Goal: Task Accomplishment & Management: Manage account settings

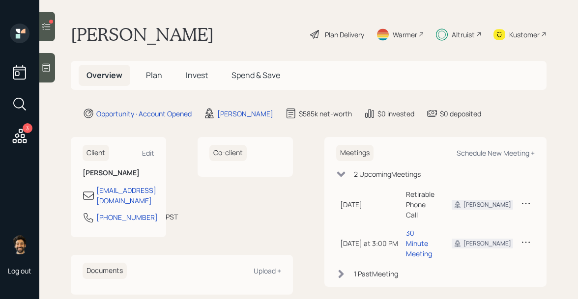
click at [187, 74] on span "Invest" at bounding box center [197, 75] width 22 height 11
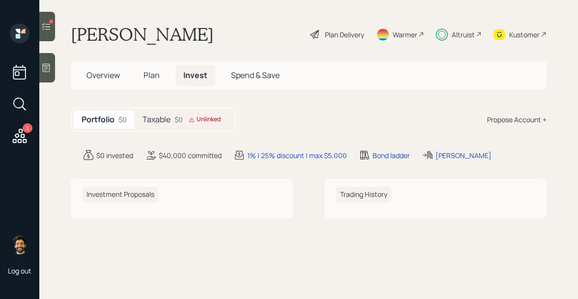
click at [182, 122] on div "$0 Unlinked" at bounding box center [199, 119] width 50 height 10
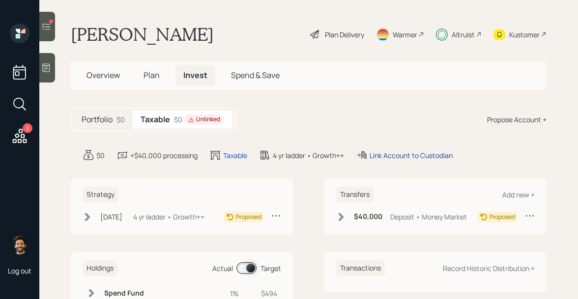
click at [390, 153] on div "Link Account to Custodian" at bounding box center [410, 155] width 83 height 10
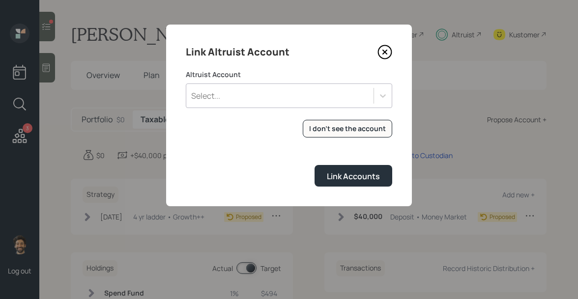
click at [273, 103] on div "Select..." at bounding box center [279, 95] width 187 height 17
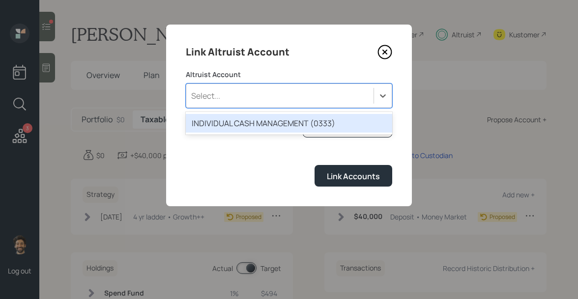
click at [279, 123] on div "INDIVIDUAL CASH MANAGEMENT (0333)" at bounding box center [289, 123] width 206 height 19
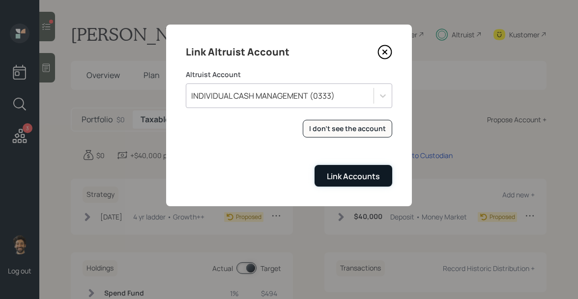
click at [358, 178] on div "Link Accounts" at bounding box center [353, 176] width 53 height 11
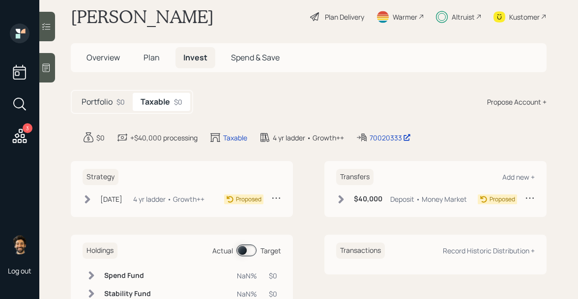
scroll to position [54, 0]
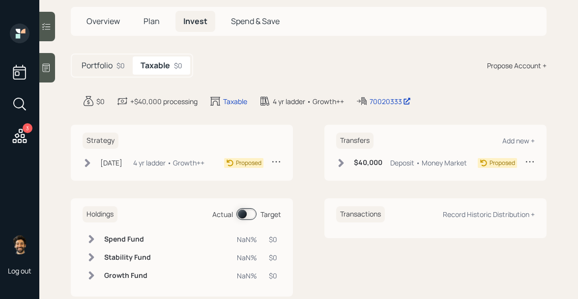
click at [343, 162] on icon at bounding box center [340, 163] width 5 height 8
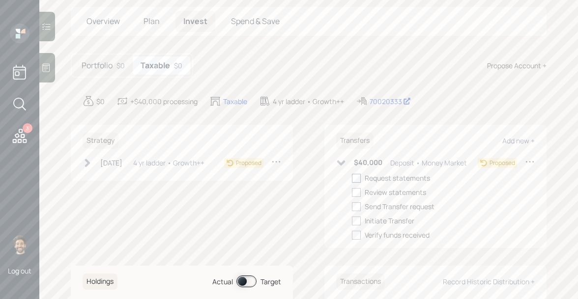
click at [355, 176] on div at bounding box center [356, 178] width 9 height 9
click at [352, 178] on input "checkbox" at bounding box center [351, 178] width 0 height 0
checkbox input "true"
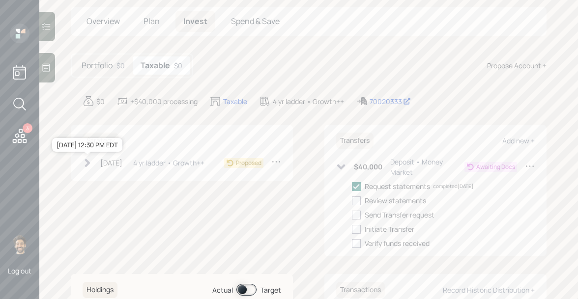
click at [108, 168] on div "Sep 16, 2025 Tuesday, September 16, 2025 12:30 PM EDT 4 yr ladder • Growth++ Pr…" at bounding box center [182, 165] width 198 height 16
click at [99, 160] on div "Sep 16, 2025 Tuesday, September 16, 2025 12:30 PM EDT 4 yr ladder • Growth++" at bounding box center [144, 163] width 122 height 12
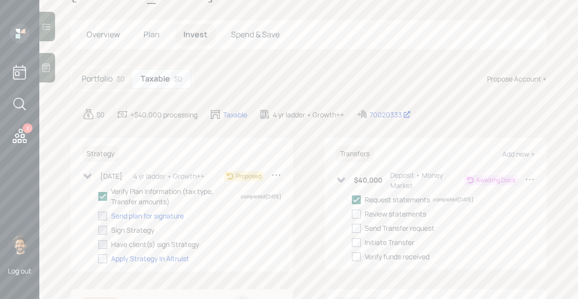
scroll to position [39, 0]
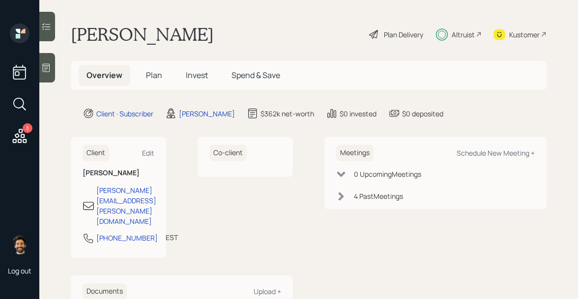
click at [194, 76] on span "Invest" at bounding box center [197, 75] width 22 height 11
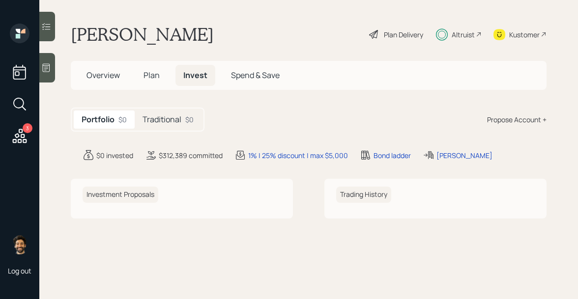
click at [175, 117] on h5 "Traditional" at bounding box center [161, 119] width 39 height 9
